Goal: Book appointment/travel/reservation

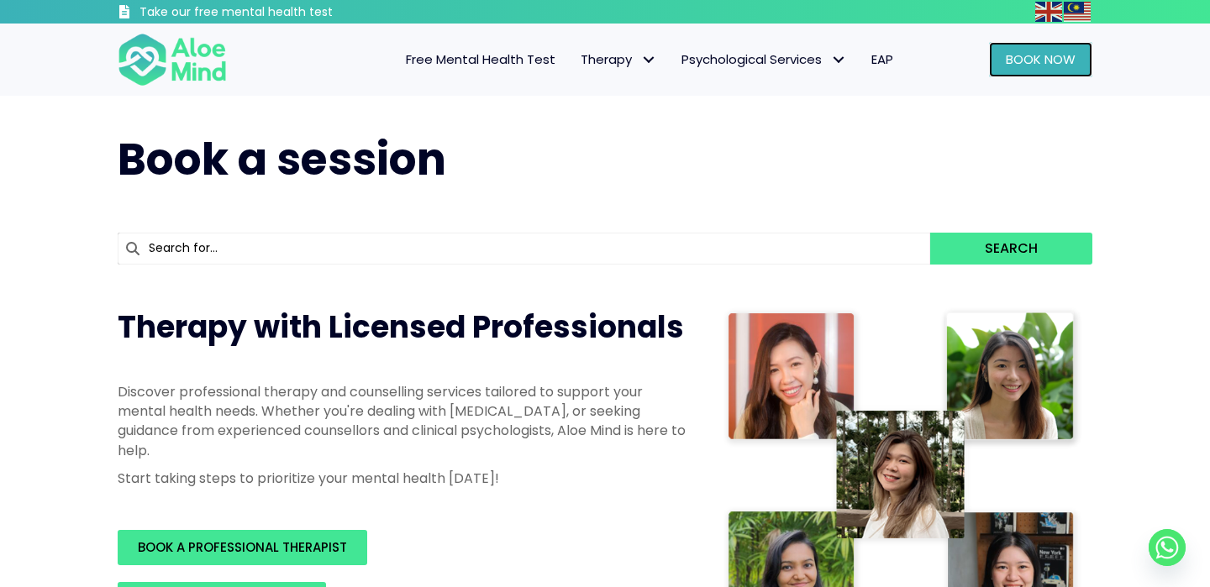
click at [1074, 58] on span "Book Now" at bounding box center [1041, 59] width 70 height 18
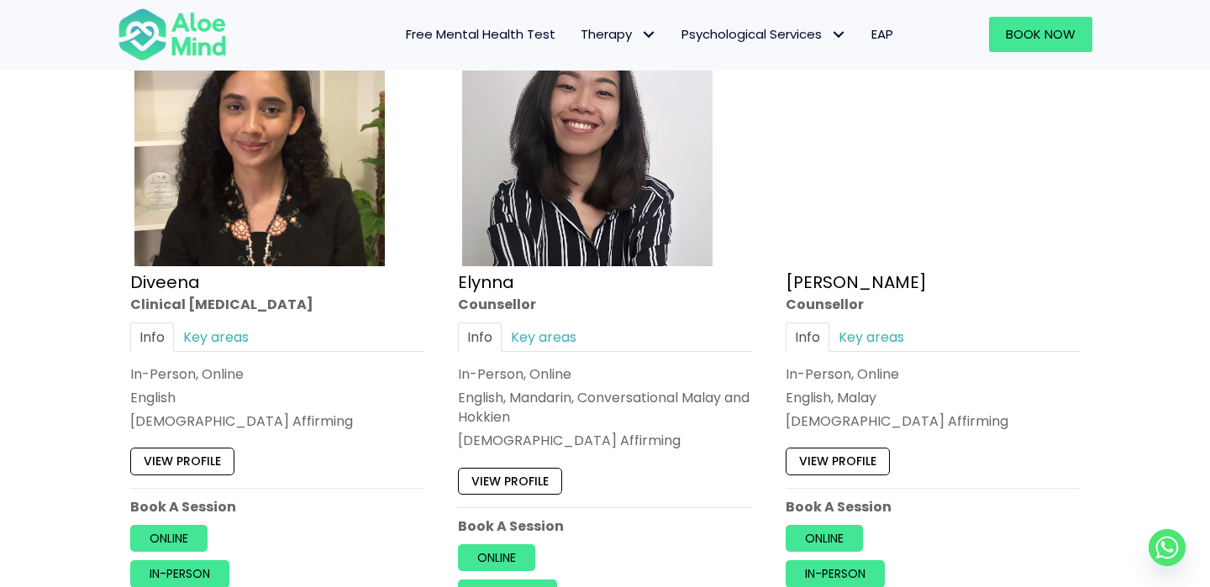
scroll to position [1559, 0]
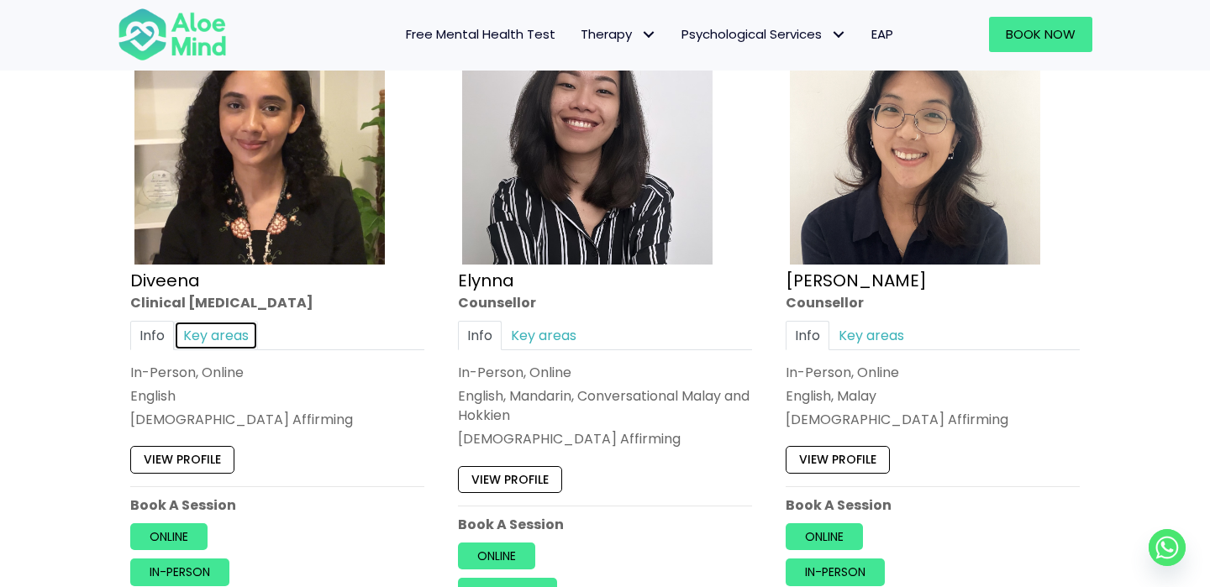
click at [214, 342] on link "Key areas" at bounding box center [216, 335] width 84 height 29
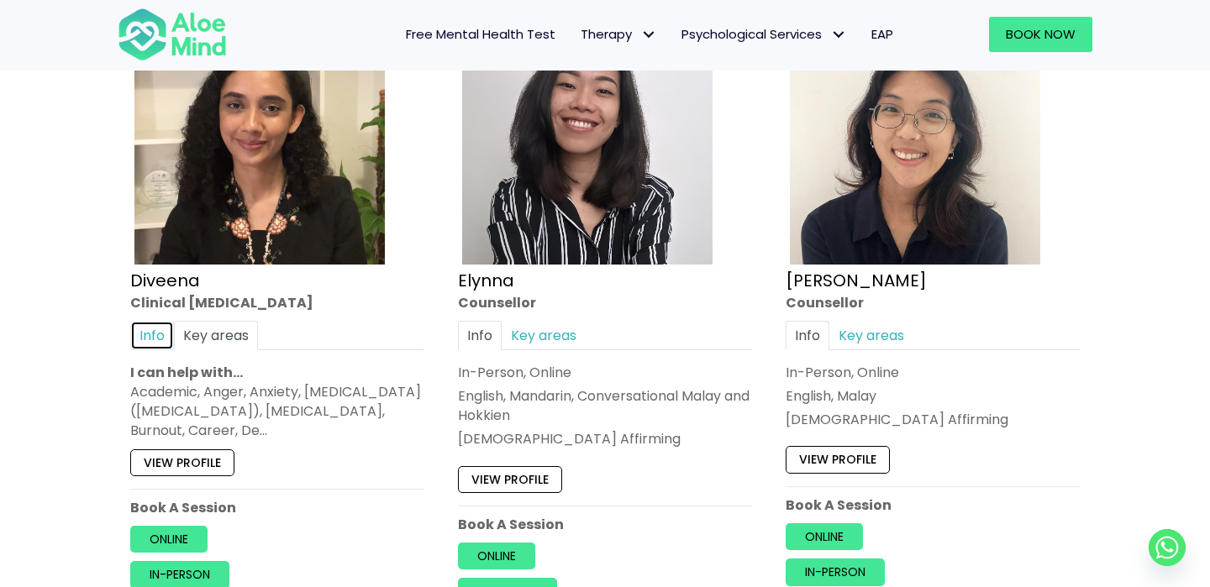
click at [165, 339] on link "Info" at bounding box center [152, 335] width 44 height 29
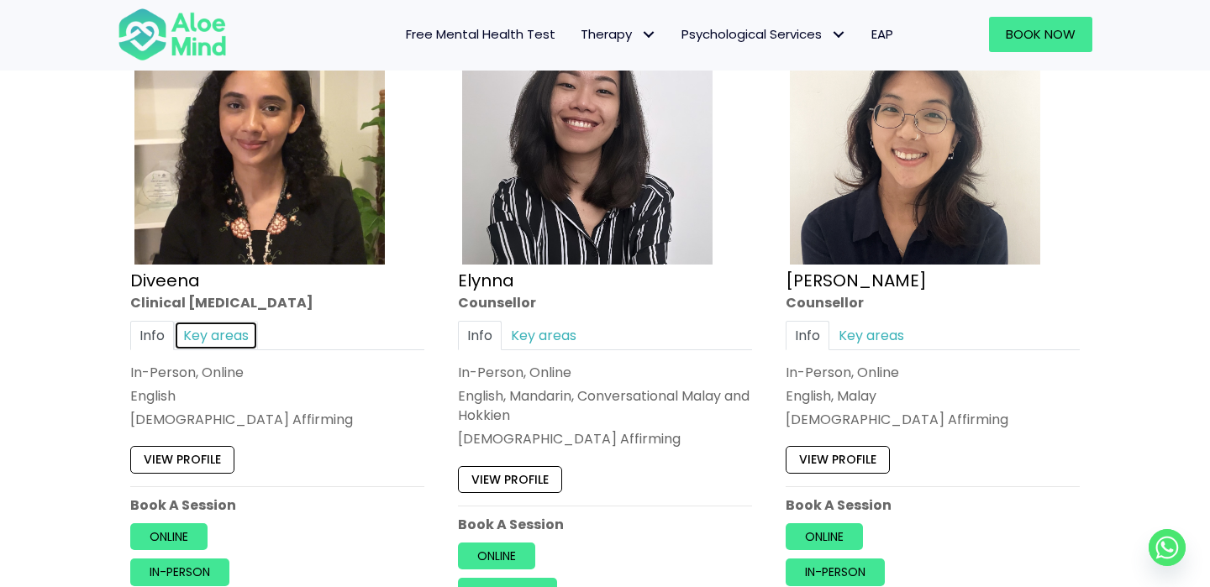
click at [234, 341] on link "Key areas" at bounding box center [216, 335] width 84 height 29
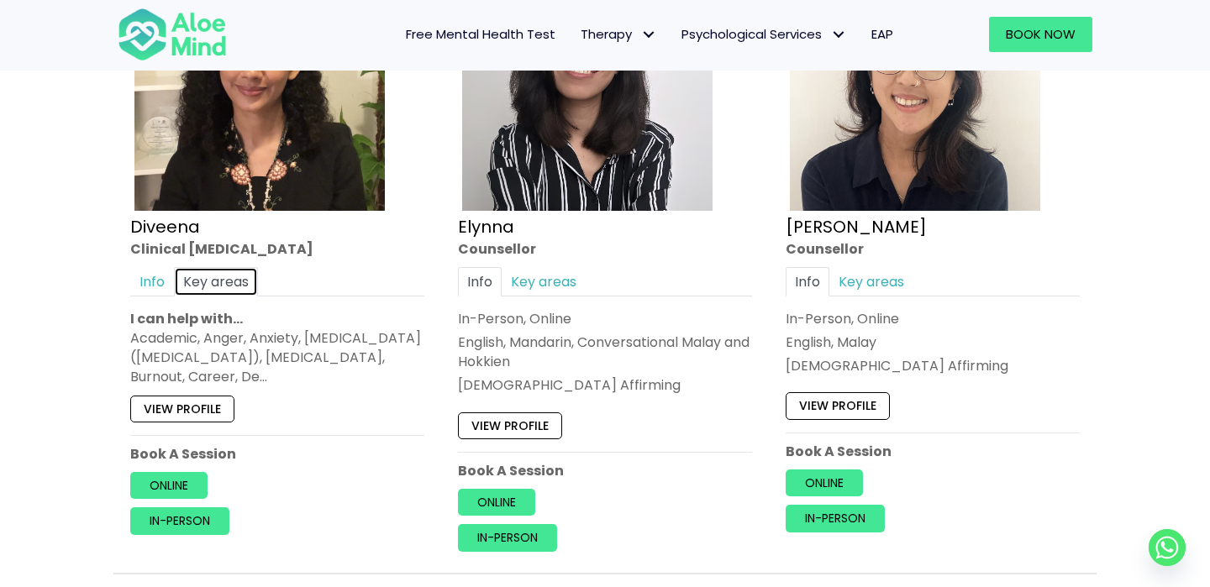
scroll to position [1621, 0]
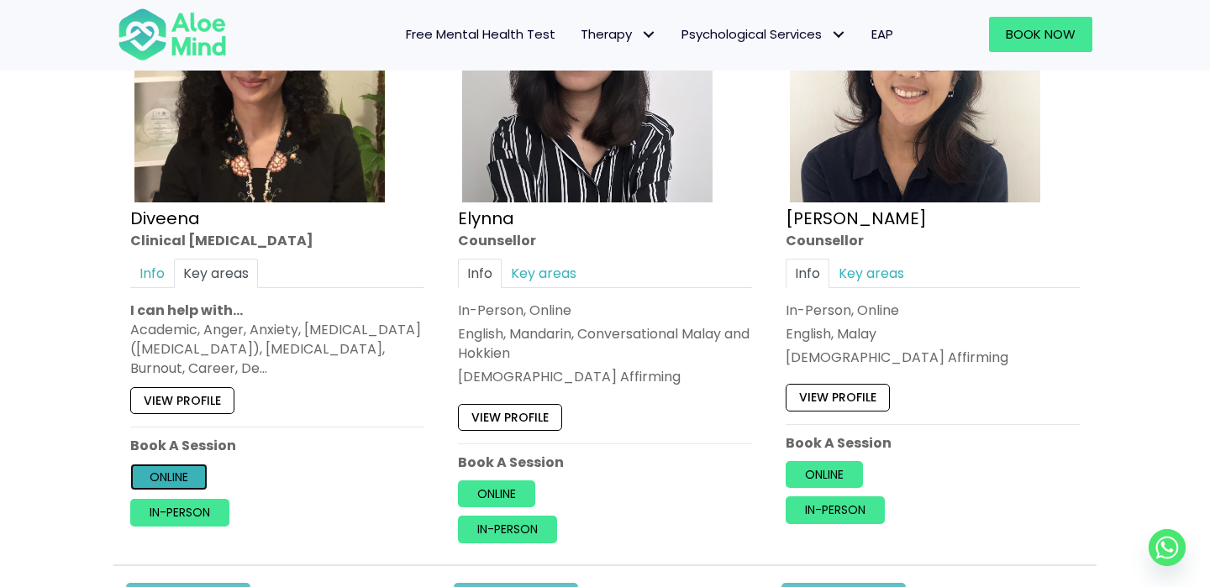
click at [162, 484] on link "Online" at bounding box center [168, 477] width 77 height 27
